Goal: Navigation & Orientation: Find specific page/section

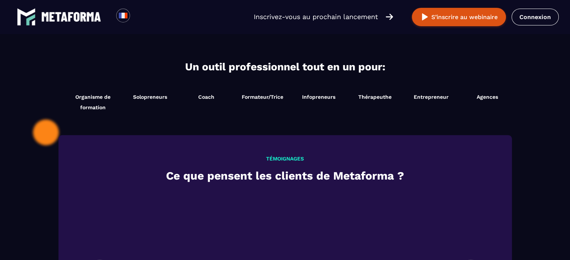
scroll to position [768, 0]
click at [537, 21] on link "Connexion" at bounding box center [535, 17] width 47 height 17
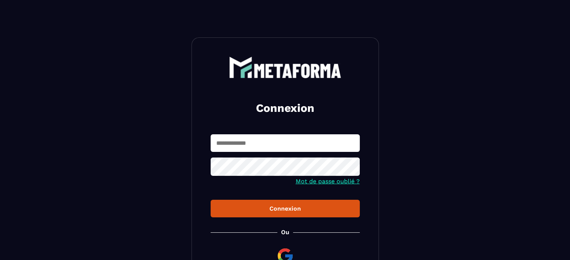
type input "**********"
click at [288, 208] on div "Connexion" at bounding box center [285, 208] width 137 height 7
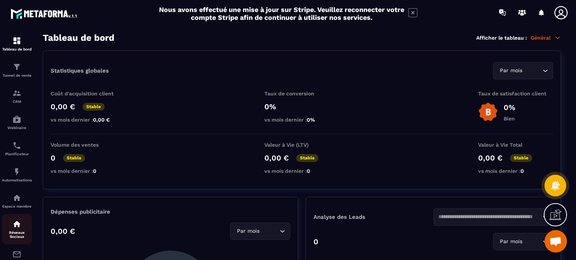
scroll to position [79, 0]
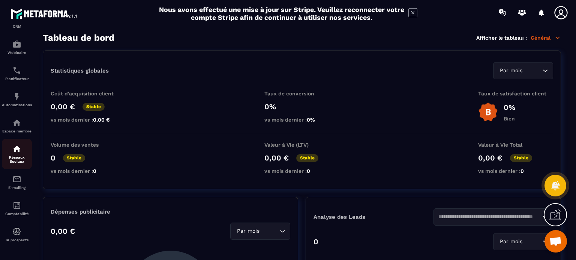
click at [16, 148] on img at bounding box center [16, 149] width 9 height 9
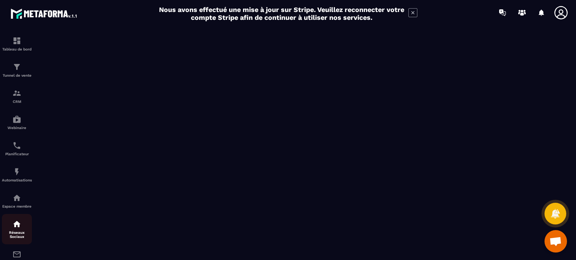
scroll to position [79, 0]
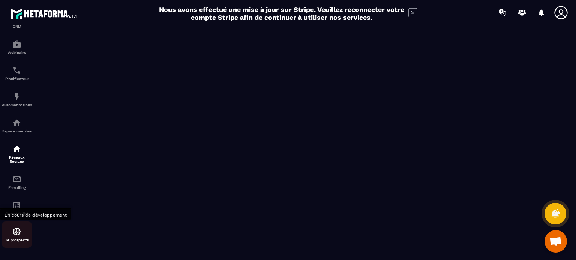
click at [16, 233] on img at bounding box center [16, 231] width 9 height 9
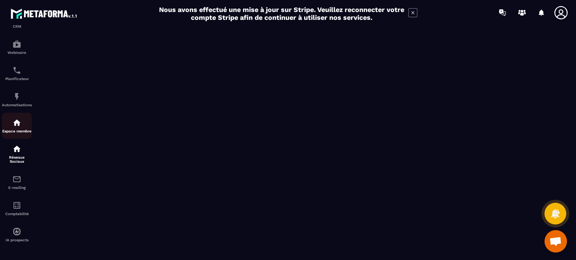
click at [24, 125] on div "Espace membre" at bounding box center [17, 125] width 30 height 15
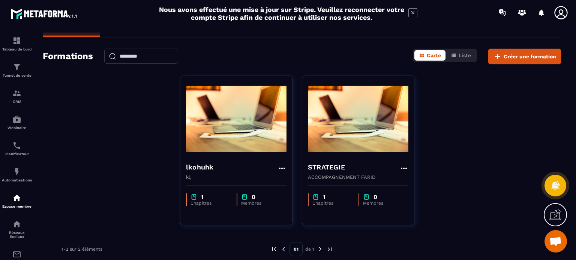
scroll to position [19, 0]
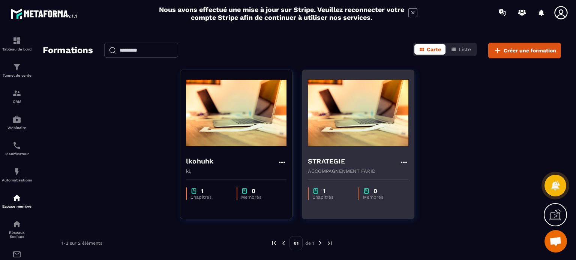
click at [375, 195] on p "Membres" at bounding box center [382, 197] width 38 height 5
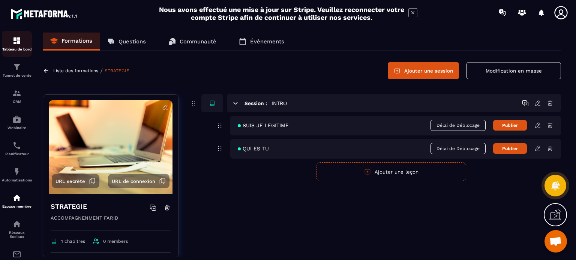
click at [24, 44] on div "Tableau de bord" at bounding box center [17, 43] width 30 height 15
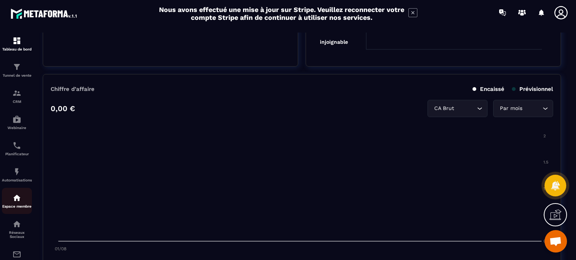
click at [21, 196] on div "Espace membre" at bounding box center [17, 201] width 30 height 15
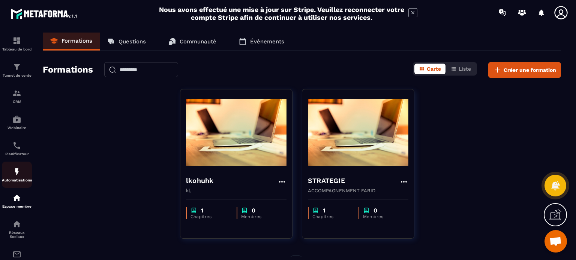
click at [18, 183] on p "Automatisations" at bounding box center [17, 180] width 30 height 4
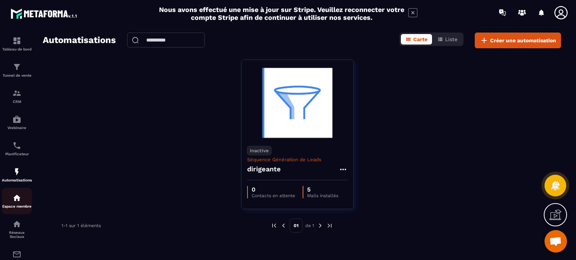
click at [23, 204] on div "Espace membre" at bounding box center [17, 201] width 30 height 15
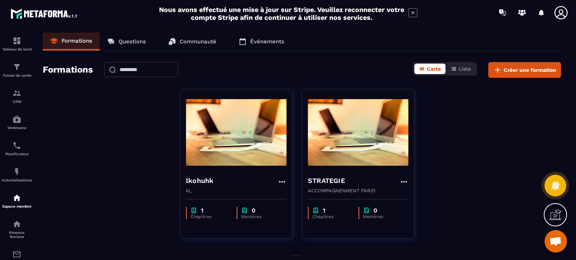
click at [412, 12] on icon at bounding box center [412, 12] width 9 height 9
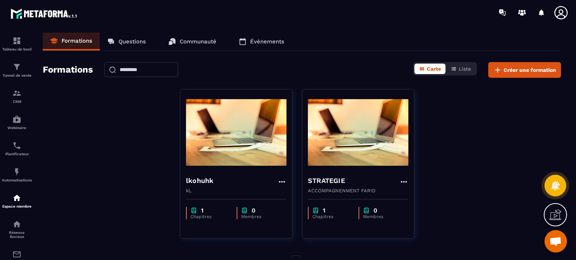
click at [94, 117] on div "lkohuhk kl, 1 Chapitres 0 Membres STRATEGIE ACCOMPAGNENMENT FARID 1 Chapitres 0…" at bounding box center [302, 168] width 518 height 159
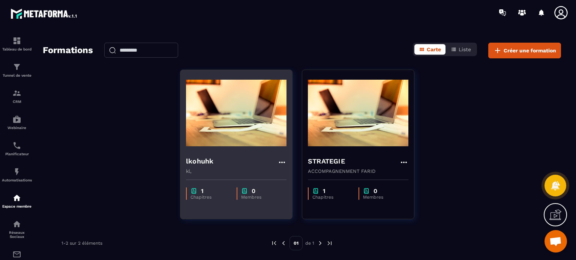
click at [280, 162] on icon at bounding box center [281, 162] width 9 height 9
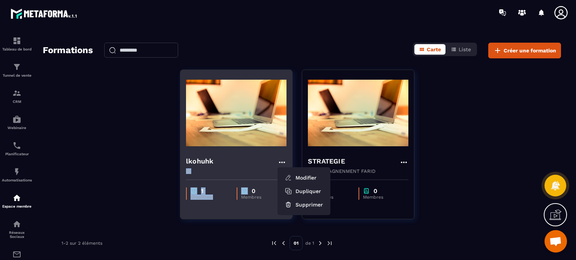
drag, startPoint x: 147, startPoint y: 169, endPoint x: 251, endPoint y: 193, distance: 106.9
click at [251, 193] on div "lkohuhk Modifier Dupliquer Supprimer kl, 1 Chapitres 0 Membres STRATEGIE ACCOMP…" at bounding box center [302, 149] width 518 height 159
click at [251, 193] on p "0" at bounding box center [253, 191] width 4 height 7
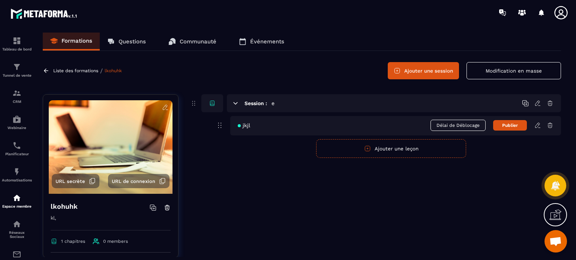
click at [45, 69] on icon at bounding box center [46, 70] width 7 height 7
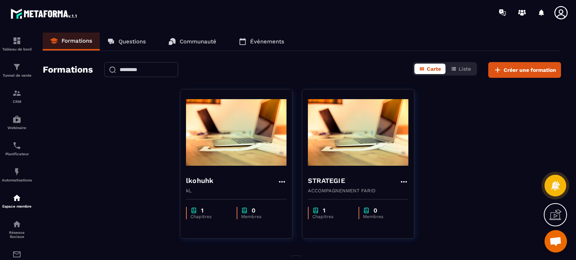
click at [95, 178] on div "lkohuhk kl, 1 Chapitres 0 Membres STRATEGIE ACCOMPAGNENMENT FARID 1 Chapitres 0…" at bounding box center [302, 168] width 518 height 159
click at [17, 40] on img at bounding box center [16, 40] width 9 height 9
